Goal: Task Accomplishment & Management: Manage account settings

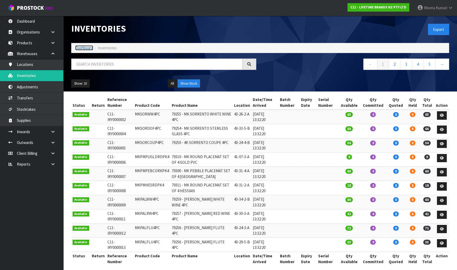
click at [83, 47] on link "Dashboard" at bounding box center [84, 47] width 18 height 5
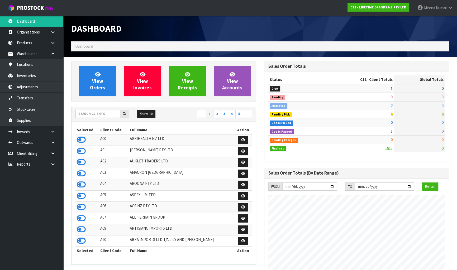
scroll to position [399, 193]
click at [97, 114] on input "text" at bounding box center [97, 114] width 45 height 8
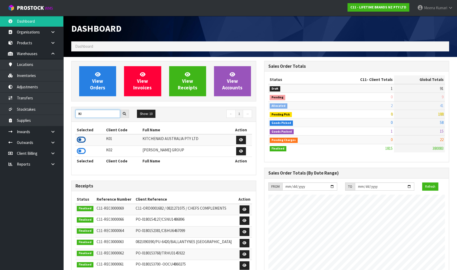
type input "KI"
click at [82, 138] on icon at bounding box center [81, 140] width 9 height 8
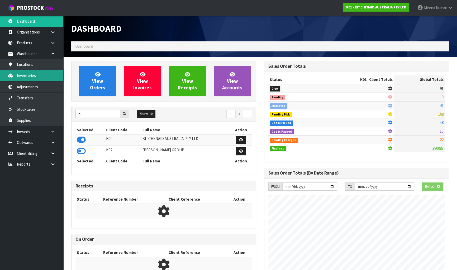
click at [49, 79] on link "Inventories" at bounding box center [31, 75] width 63 height 11
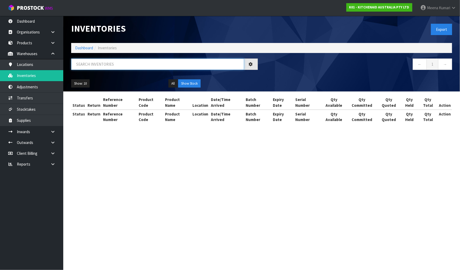
click at [102, 66] on input "text" at bounding box center [157, 64] width 173 height 11
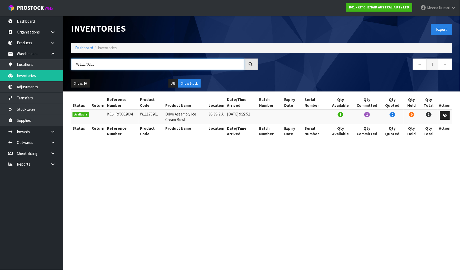
type input "W11170201"
click at [448, 115] on link at bounding box center [445, 115] width 10 height 8
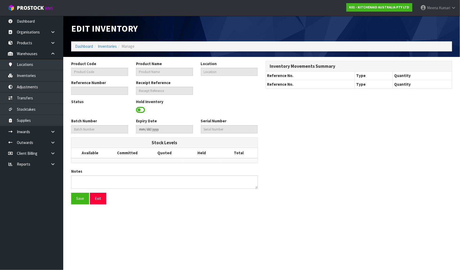
type input "W11170201"
type input "Drive Assembly Ice Cream Bowl"
type input "38-39-2-A"
type input "K01-IRY0082034"
type input "K01-REC0000915"
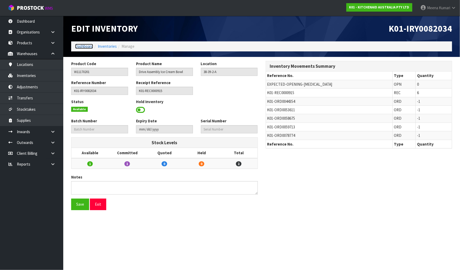
click at [84, 46] on link "Dashboard" at bounding box center [84, 46] width 18 height 5
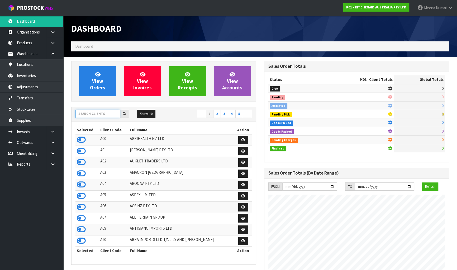
scroll to position [328, 193]
click at [99, 114] on input "text" at bounding box center [97, 114] width 45 height 8
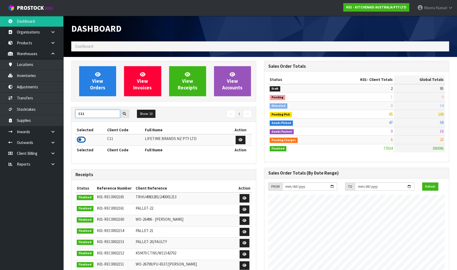
type input "C11"
click at [85, 137] on icon at bounding box center [81, 140] width 9 height 8
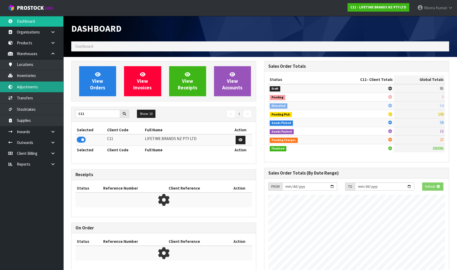
click at [24, 82] on link "Adjustments" at bounding box center [31, 87] width 63 height 11
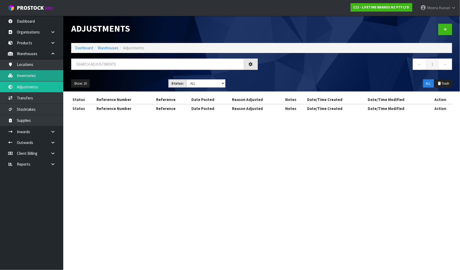
click at [27, 76] on div "Adjustments Dashboard Warehouses Adjustments ← 1 → Show: 10 5 10 25 50 Status: …" at bounding box center [230, 61] width 460 height 122
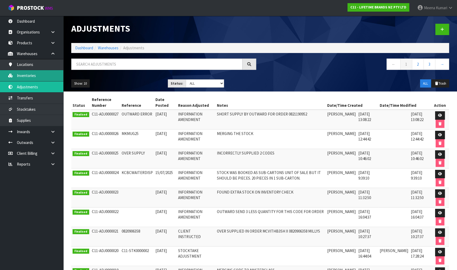
click at [59, 73] on link "Inventories" at bounding box center [31, 75] width 63 height 11
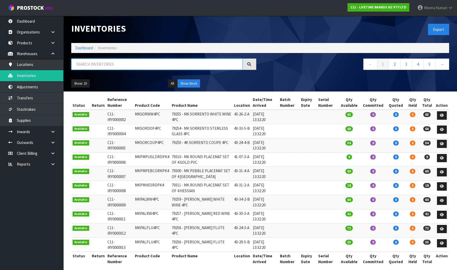
click at [108, 64] on input "text" at bounding box center [156, 64] width 171 height 11
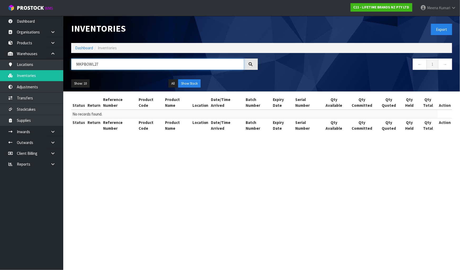
click at [93, 62] on input "MKPBOWL27" at bounding box center [157, 64] width 173 height 11
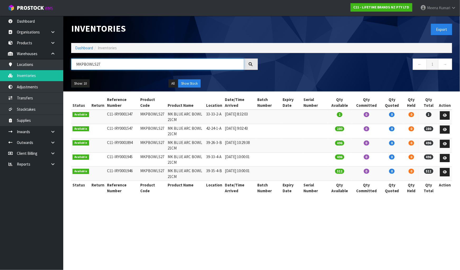
click at [128, 63] on input "MKPBOWLS27" at bounding box center [157, 64] width 173 height 11
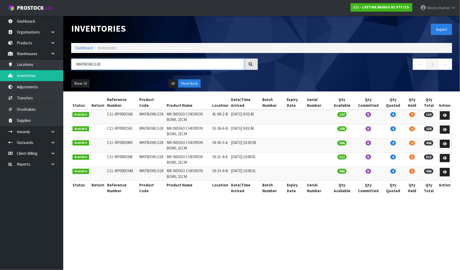
type input "MKPBOWLS18"
click at [78, 47] on link "Dashboard" at bounding box center [84, 47] width 18 height 5
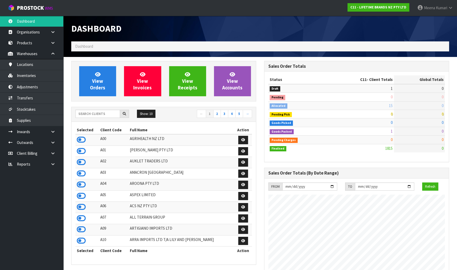
scroll to position [399, 193]
click at [102, 114] on input "text" at bounding box center [97, 114] width 45 height 8
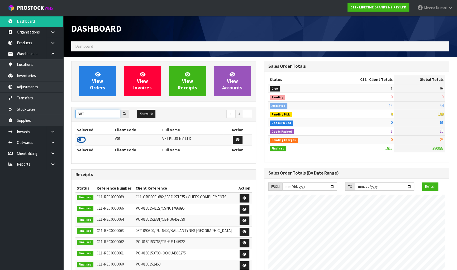
type input "VET"
click at [82, 138] on icon at bounding box center [81, 140] width 9 height 8
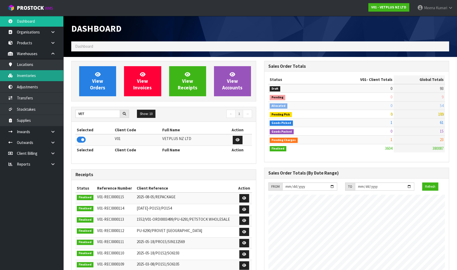
click at [33, 76] on link "Inventories" at bounding box center [31, 75] width 63 height 11
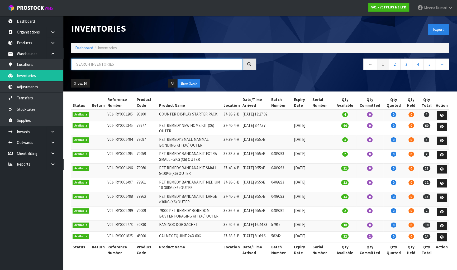
click at [100, 64] on input "text" at bounding box center [156, 64] width 171 height 11
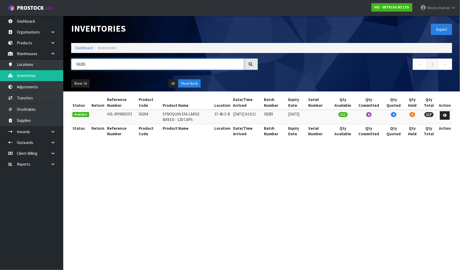
type input "58283"
click at [441, 8] on span "Kumari" at bounding box center [444, 7] width 11 height 5
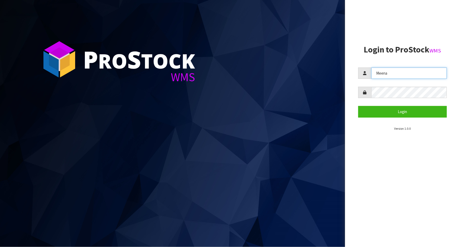
click at [388, 75] on input "Meena" at bounding box center [409, 73] width 75 height 11
type input "KARLENE"
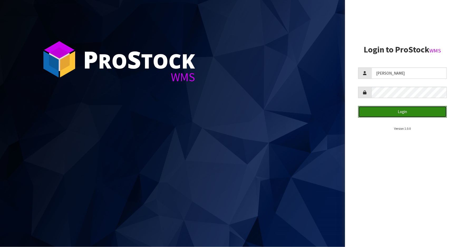
click at [403, 116] on button "Login" at bounding box center [402, 111] width 89 height 11
